Goal: Transaction & Acquisition: Purchase product/service

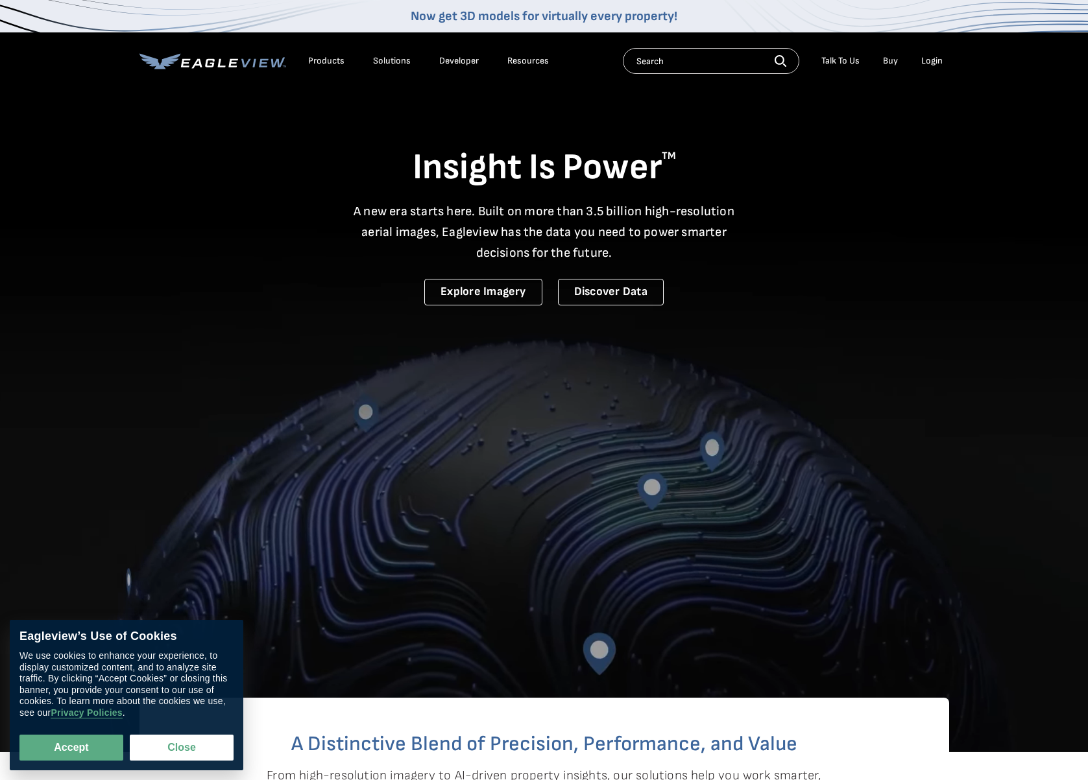
click at [936, 60] on div "Login" at bounding box center [931, 61] width 21 height 12
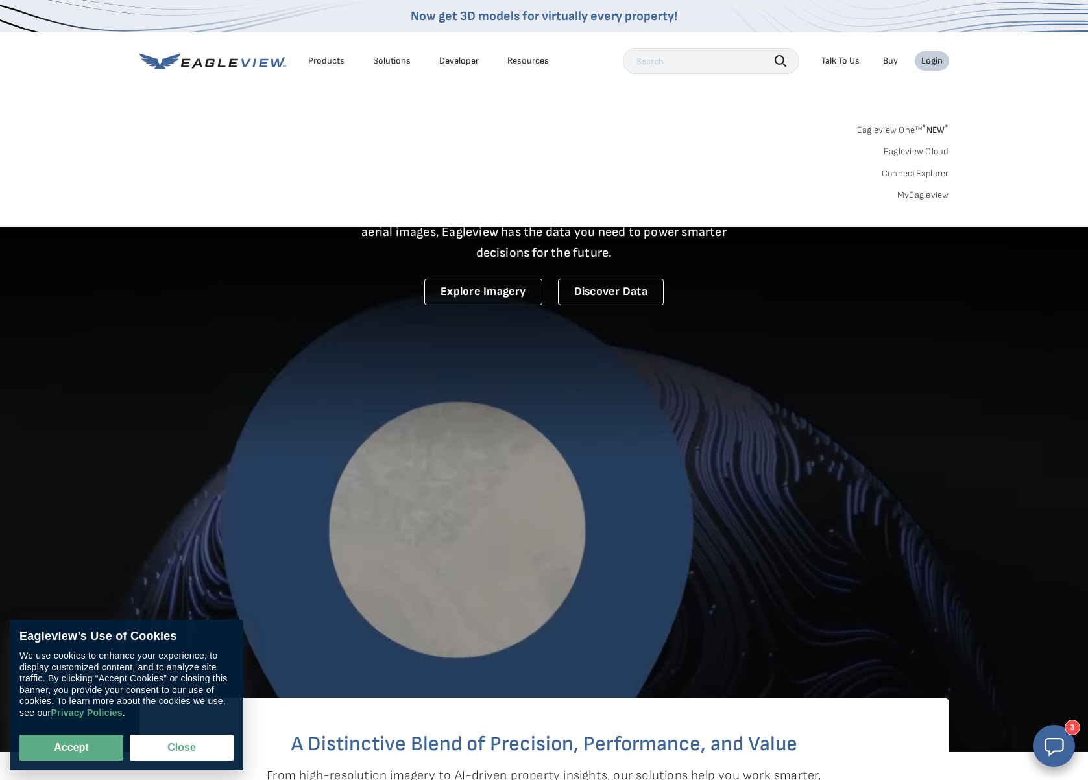
click at [918, 195] on link "MyEagleview" at bounding box center [923, 195] width 52 height 12
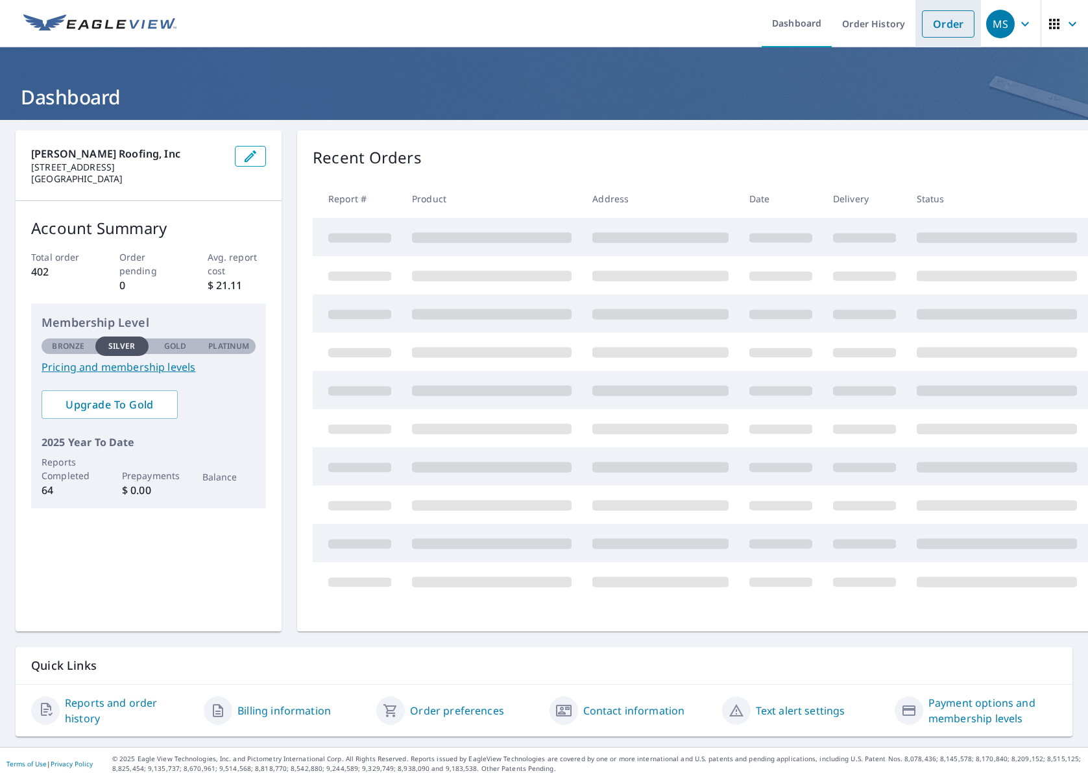
click at [950, 30] on link "Order" at bounding box center [948, 23] width 53 height 27
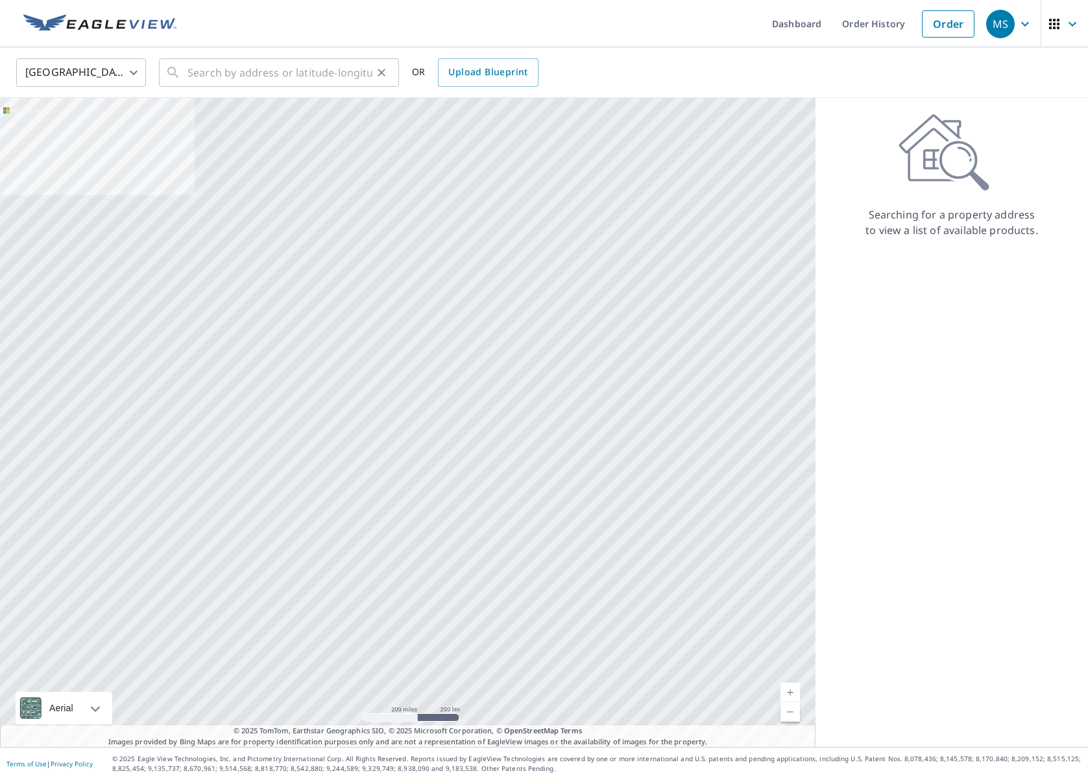
scroll to position [0, 1]
click at [238, 83] on input "text" at bounding box center [279, 72] width 185 height 36
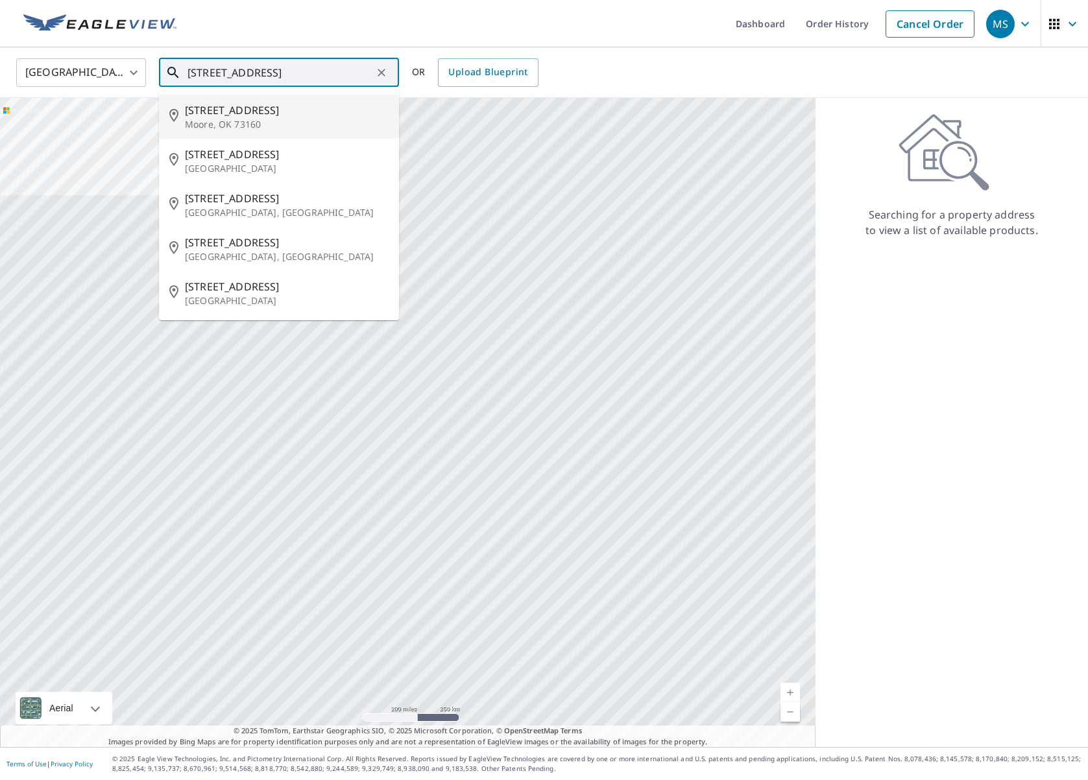
scroll to position [0, 0]
click at [253, 72] on input "2345 queendsbury rd" at bounding box center [279, 72] width 185 height 36
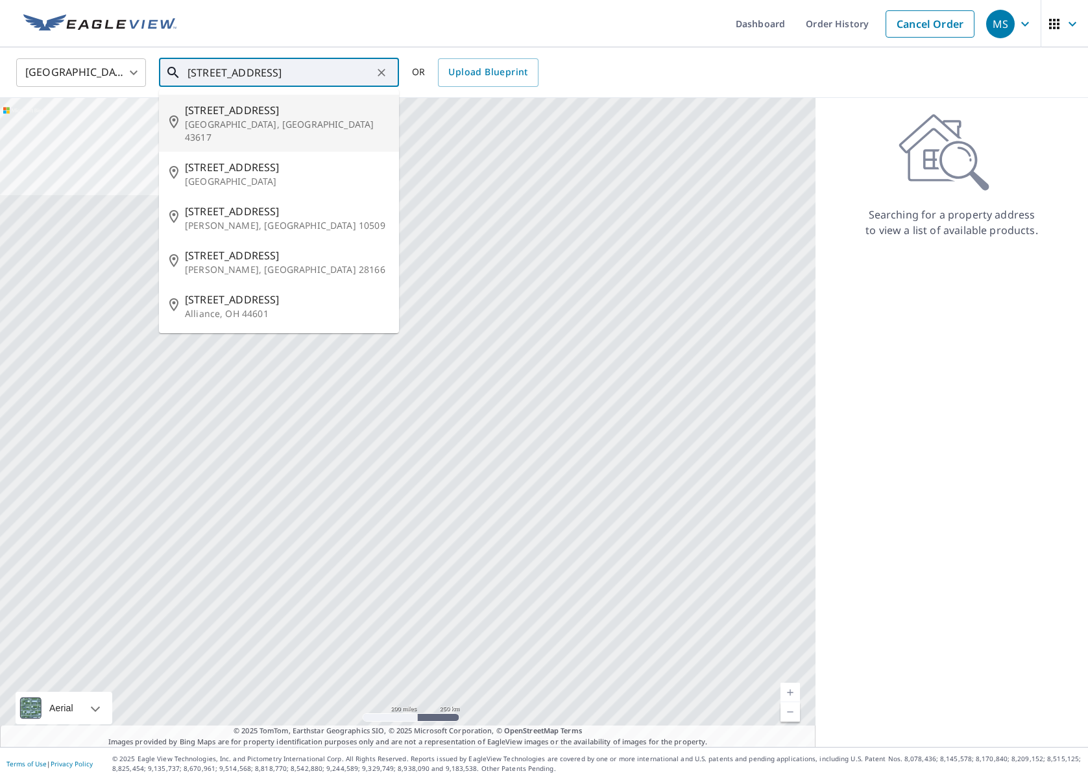
click at [304, 75] on input "2345 queensbury rd" at bounding box center [279, 72] width 185 height 36
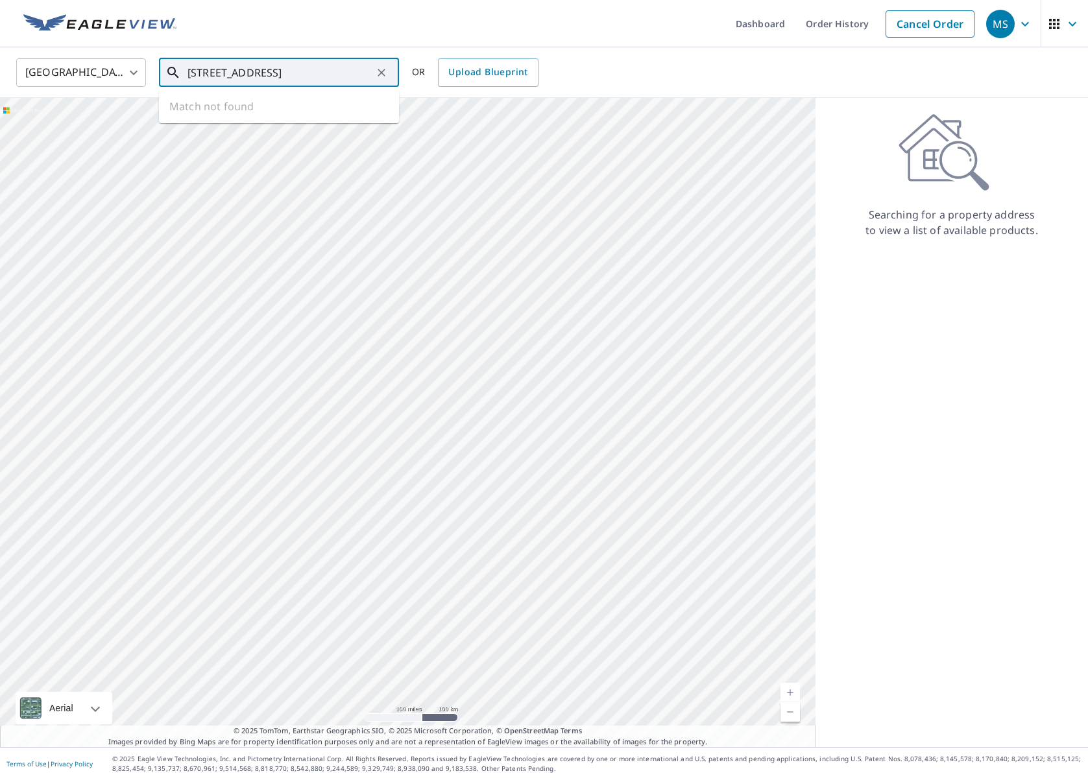
click at [263, 75] on input "2345 queensbury rd pasadena" at bounding box center [279, 72] width 185 height 36
click at [291, 119] on p "Pasadena, CA 91104" at bounding box center [287, 124] width 204 height 13
type input "2345 Queensberry Rd Pasadena, CA 91104"
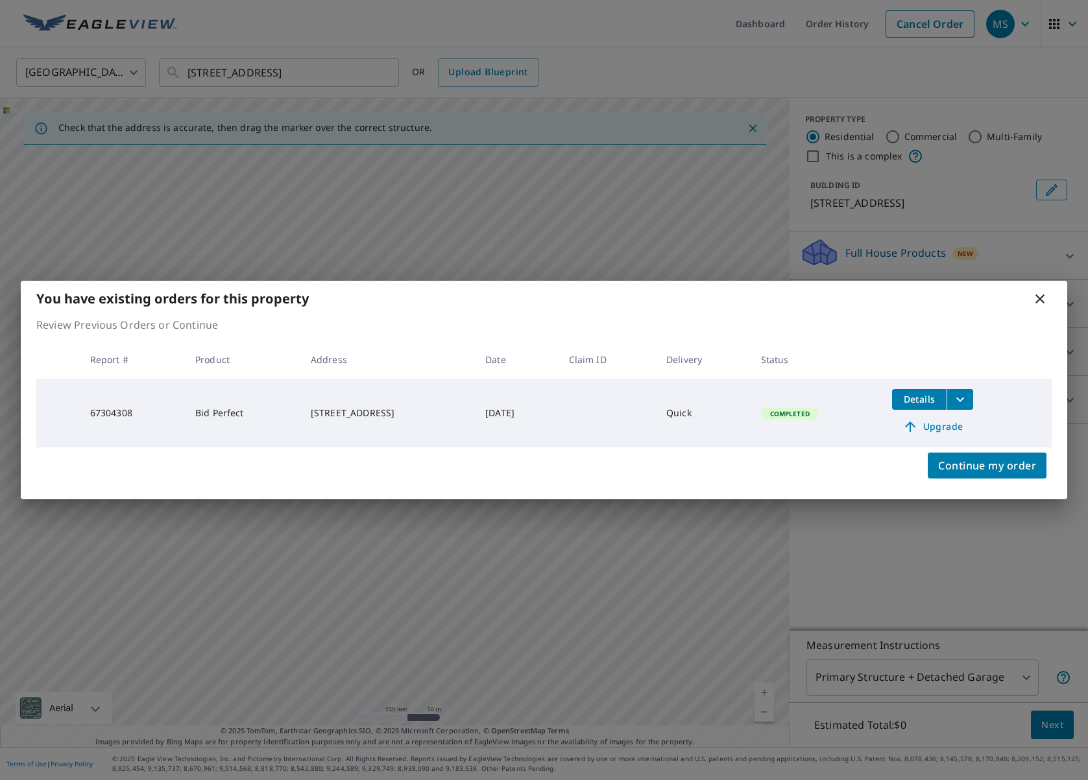
click at [1039, 298] on icon at bounding box center [1039, 298] width 9 height 9
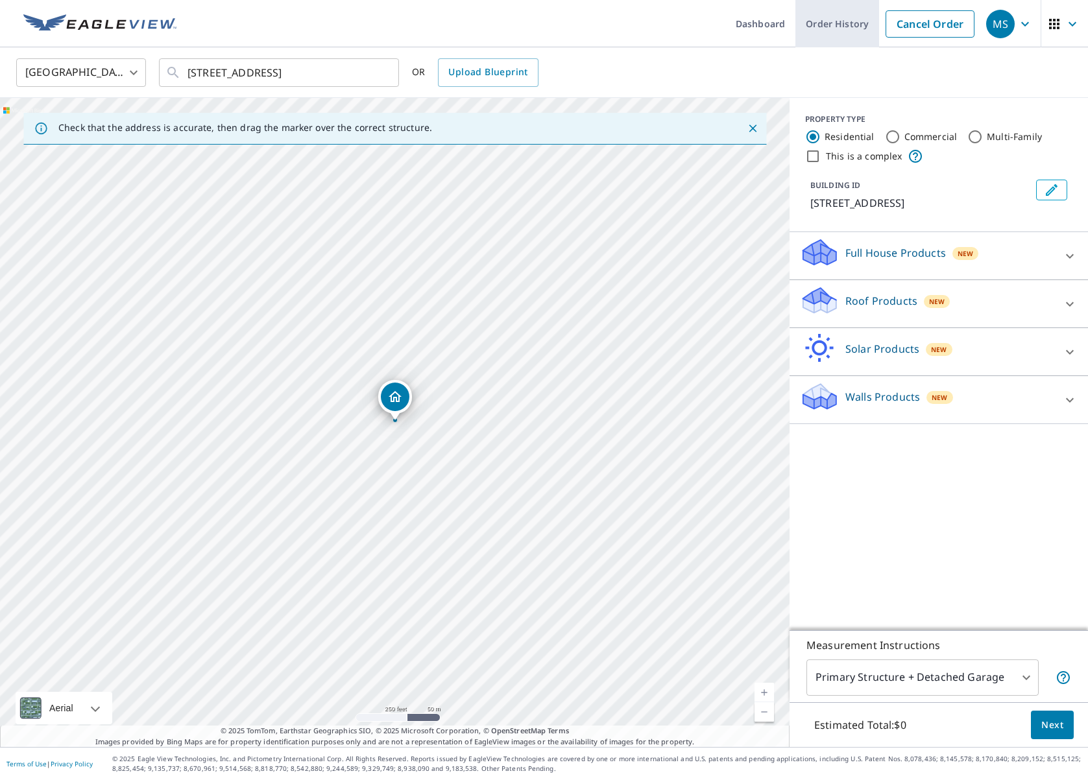
click at [887, 19] on link "Cancel Order" at bounding box center [929, 23] width 89 height 27
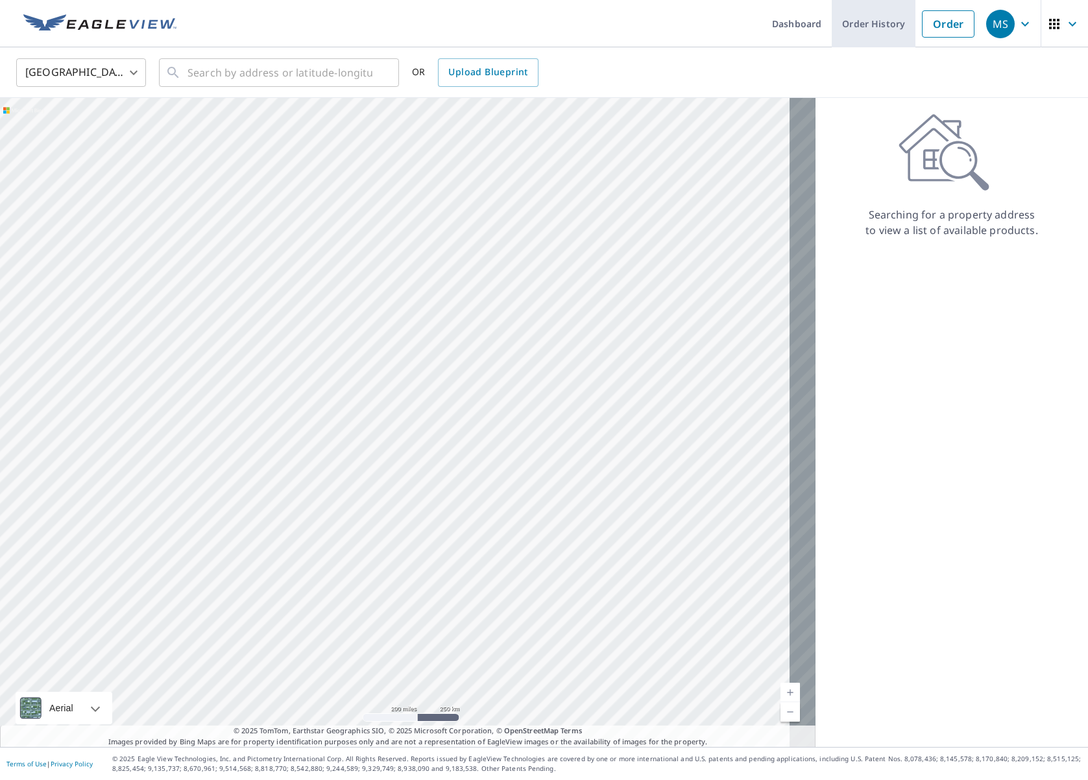
click at [857, 23] on link "Order History" at bounding box center [874, 23] width 84 height 47
